Goal: Transaction & Acquisition: Purchase product/service

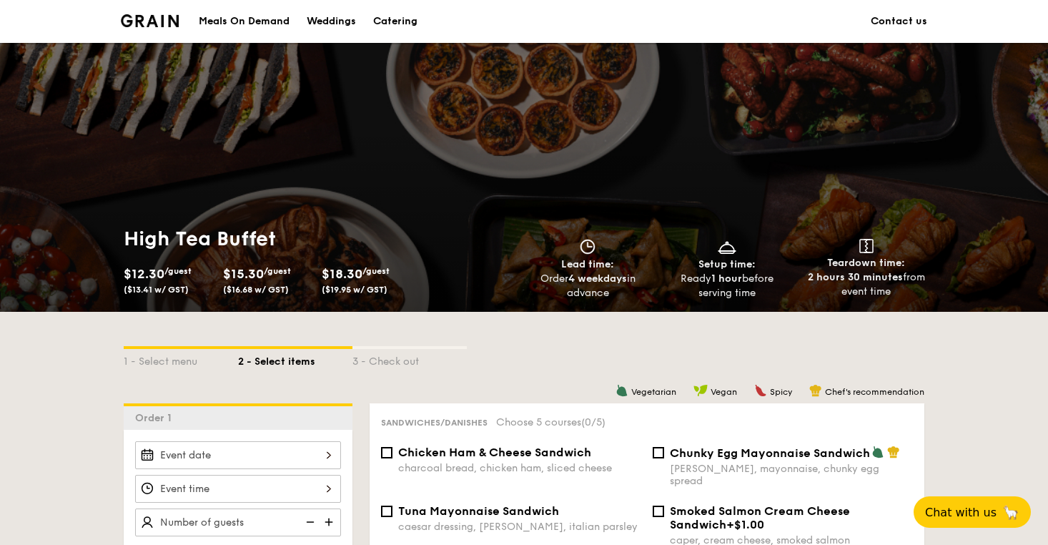
click at [167, 20] on img at bounding box center [150, 20] width 58 height 13
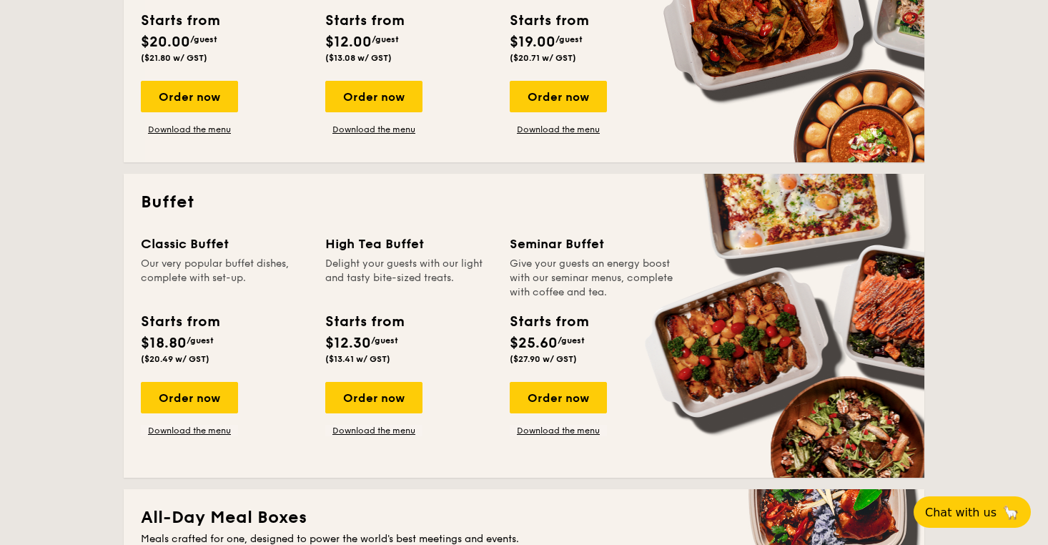
scroll to position [476, 0]
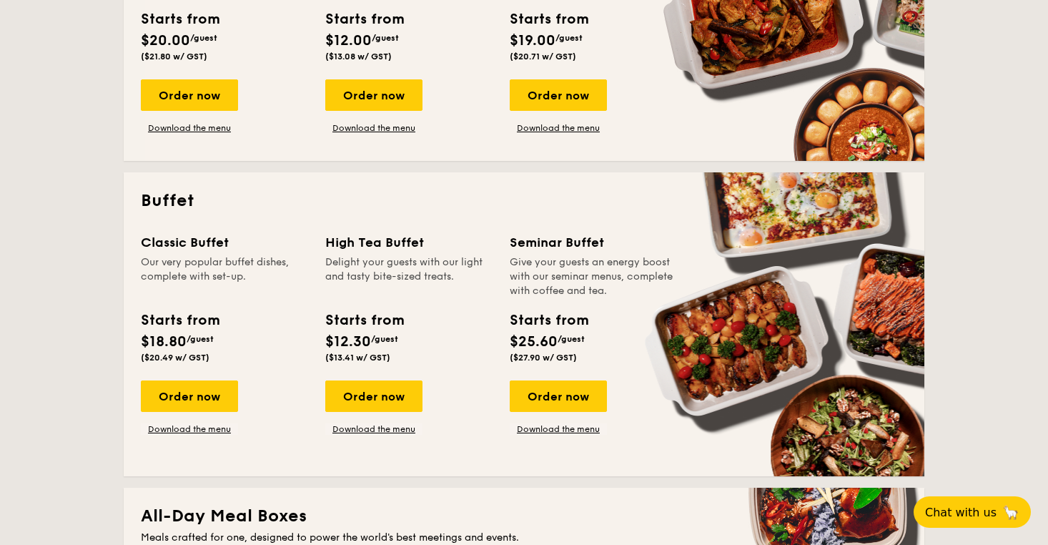
drag, startPoint x: 412, startPoint y: 395, endPoint x: 444, endPoint y: 385, distance: 33.9
click at [444, 385] on div "Order now Download the menu" at bounding box center [408, 407] width 167 height 54
click at [590, 400] on div "Order now" at bounding box center [558, 395] width 97 height 31
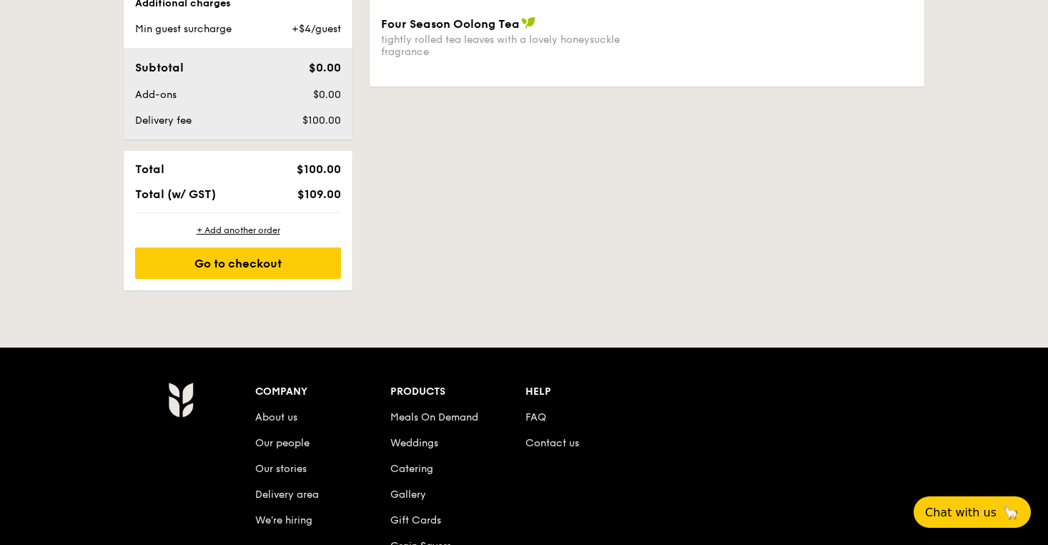
scroll to position [703, 0]
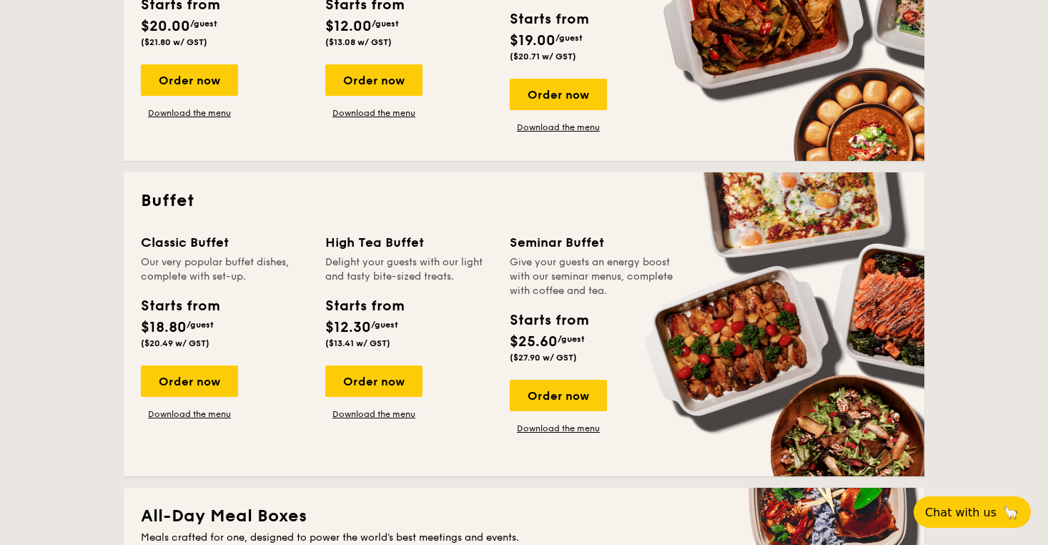
scroll to position [2039, 0]
